Goal: Task Accomplishment & Management: Manage account settings

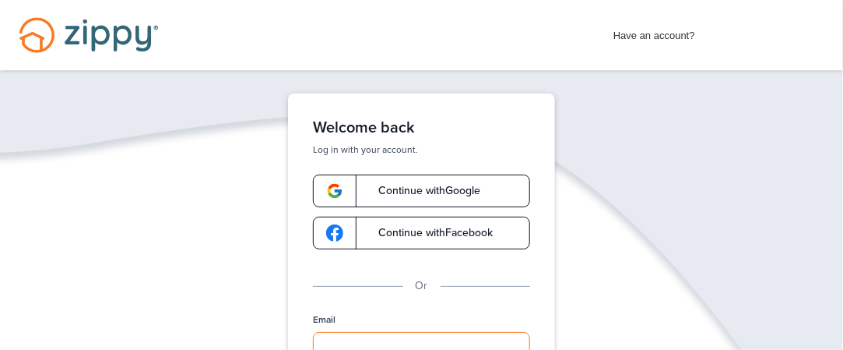
click at [355, 342] on input "Email" at bounding box center [421, 347] width 217 height 30
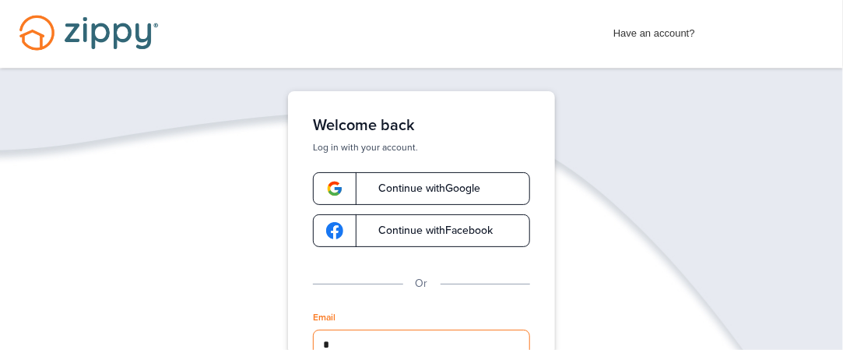
type input "**********"
click at [626, 271] on div "**********" at bounding box center [421, 356] width 843 height 530
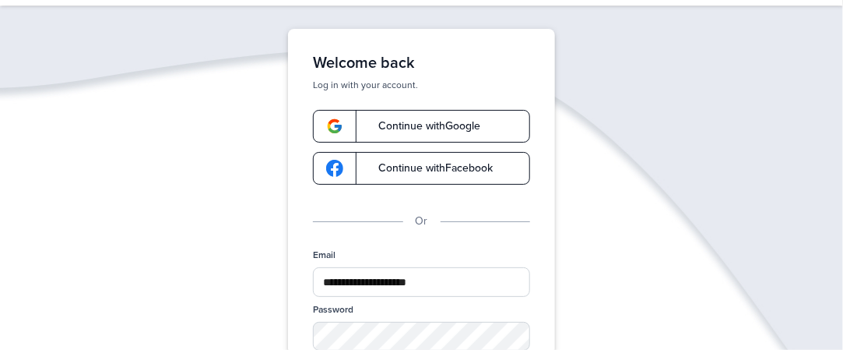
scroll to position [158, 0]
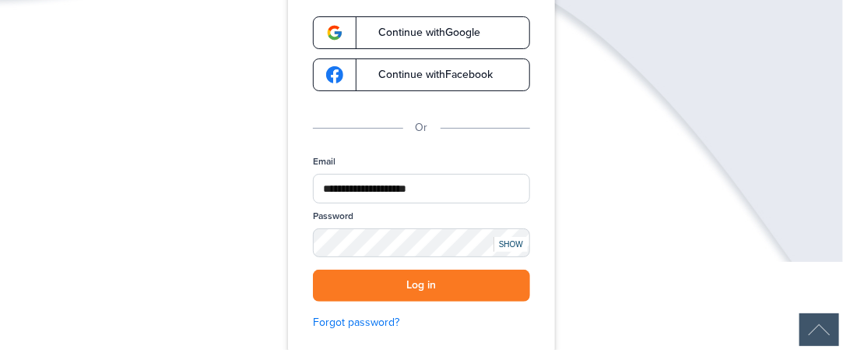
click at [518, 243] on div "SHOW" at bounding box center [511, 244] width 34 height 15
click at [486, 283] on button "Log in" at bounding box center [421, 285] width 217 height 32
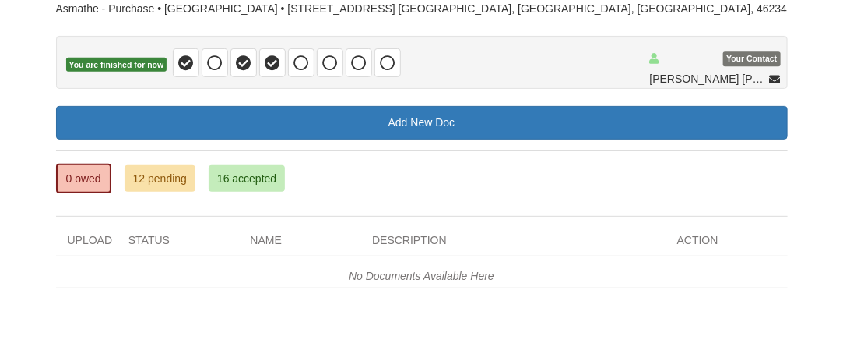
scroll to position [119, 0]
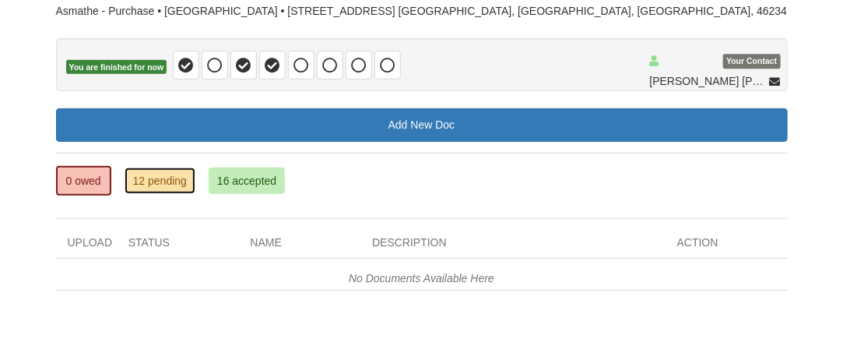
click at [186, 183] on link "12 pending" at bounding box center [160, 180] width 71 height 26
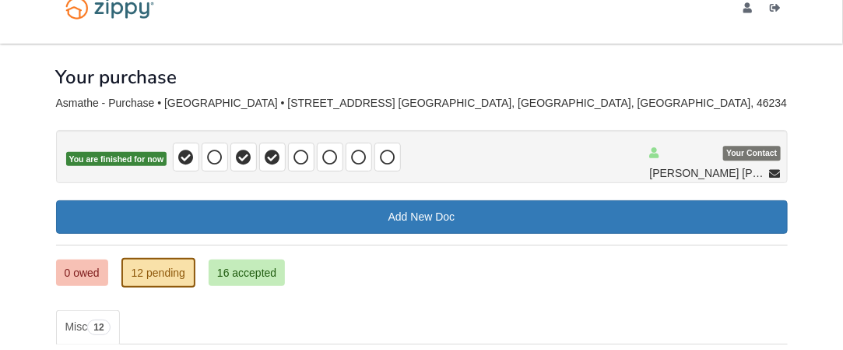
scroll to position [26, 0]
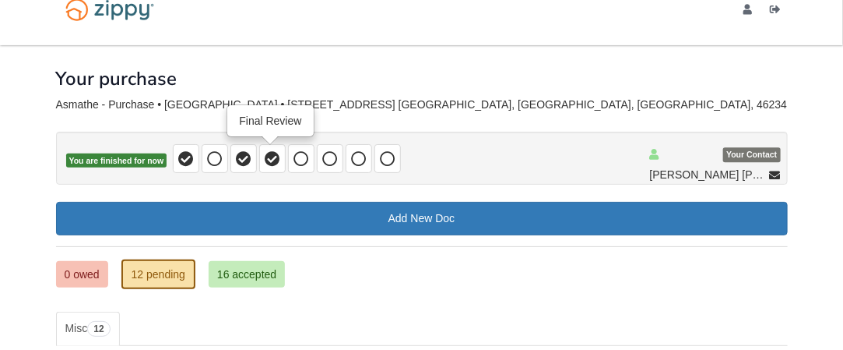
click at [269, 162] on icon at bounding box center [273, 159] width 16 height 16
click at [244, 153] on icon at bounding box center [244, 159] width 16 height 16
click at [243, 159] on icon at bounding box center [244, 159] width 16 height 16
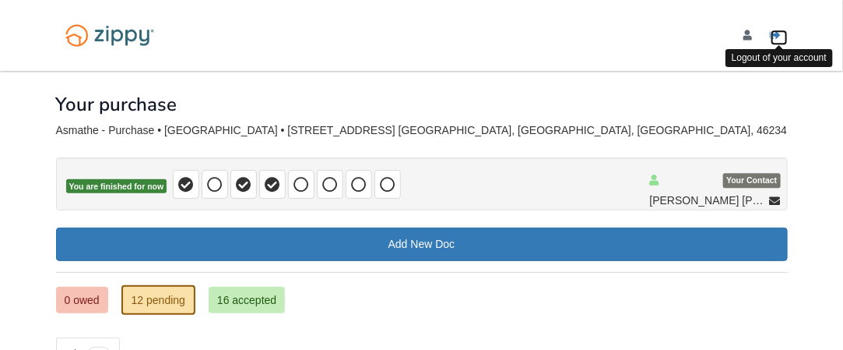
click at [785, 35] on link "Logout" at bounding box center [779, 38] width 17 height 16
